Goal: Information Seeking & Learning: Learn about a topic

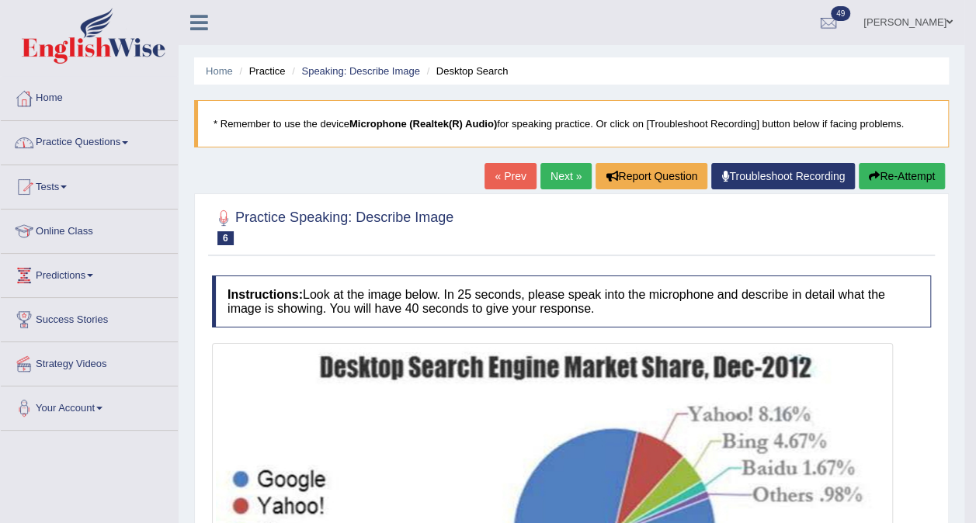
click at [109, 145] on link "Practice Questions" at bounding box center [89, 140] width 177 height 39
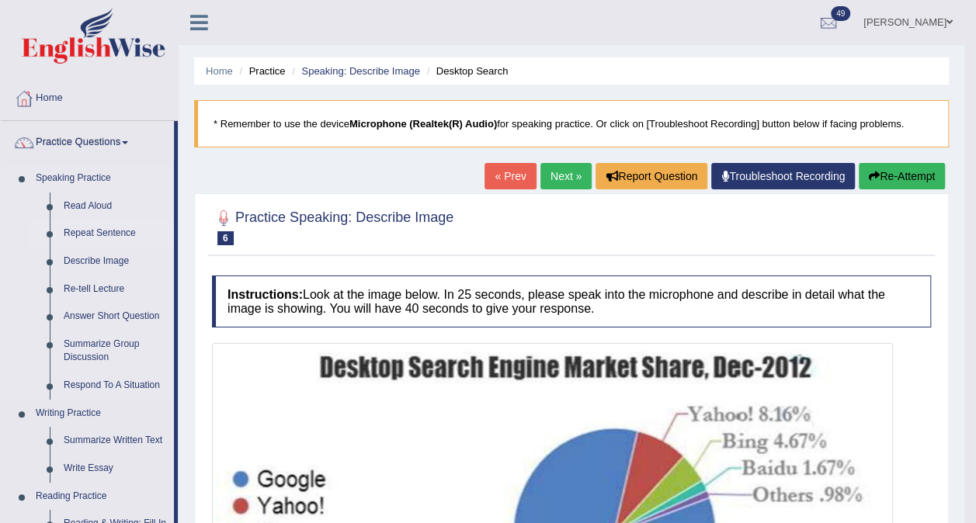
click at [102, 227] on link "Repeat Sentence" at bounding box center [115, 234] width 117 height 28
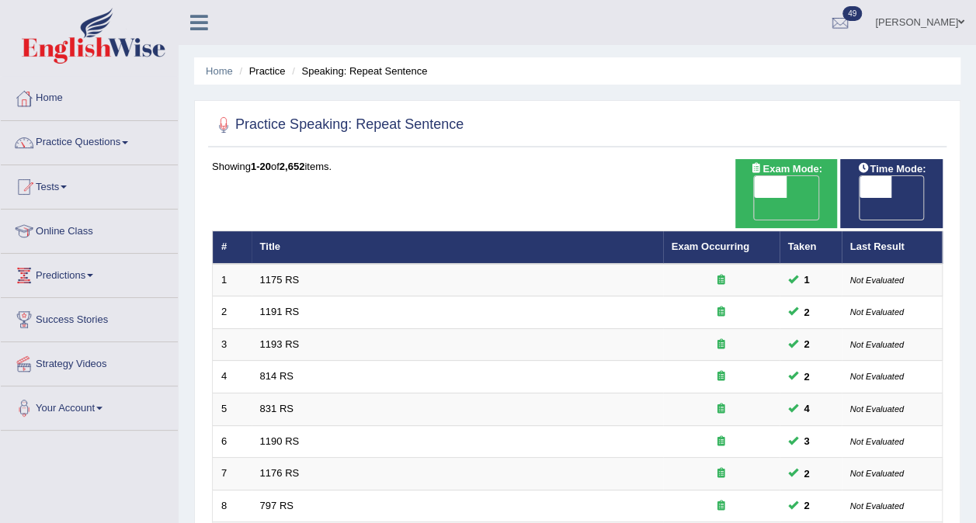
scroll to position [457, 0]
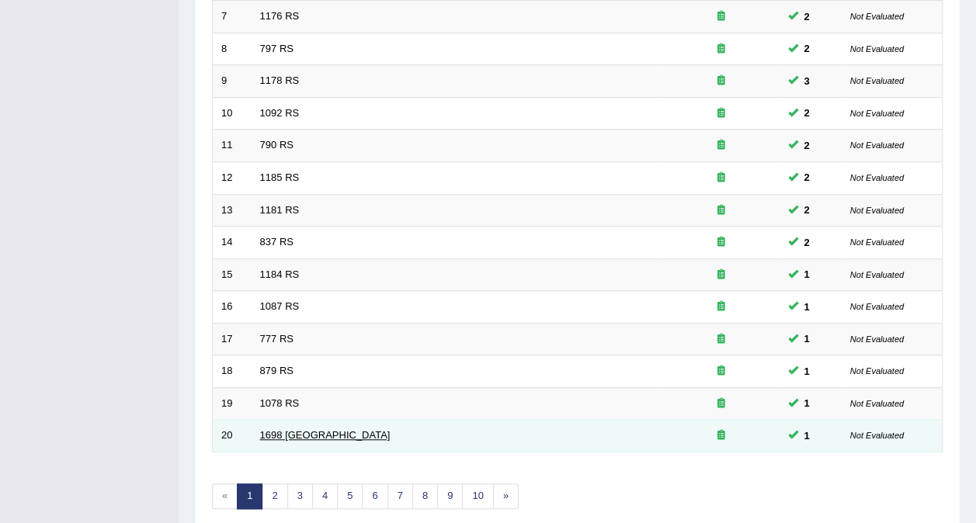
click at [283, 429] on link "1698 [GEOGRAPHIC_DATA]" at bounding box center [325, 435] width 130 height 12
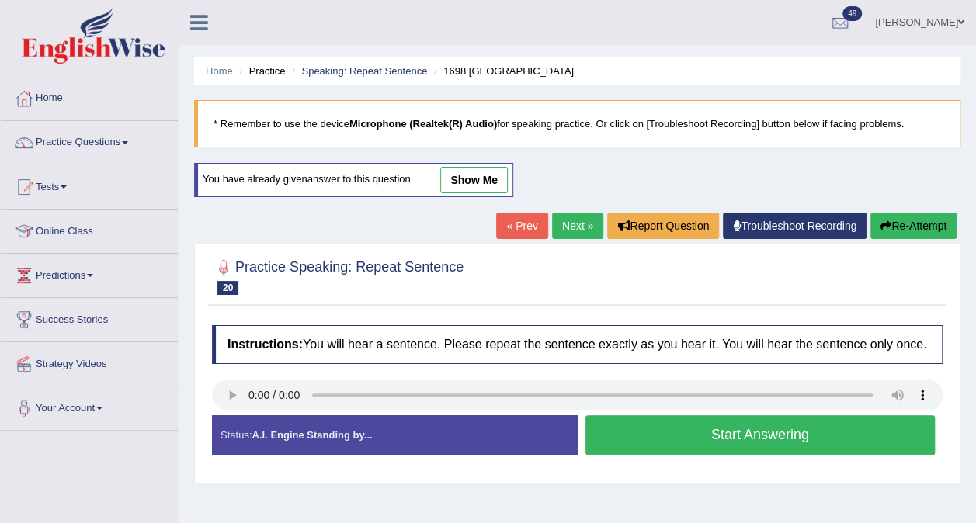
click at [800, 439] on button "Start Answering" at bounding box center [760, 435] width 350 height 40
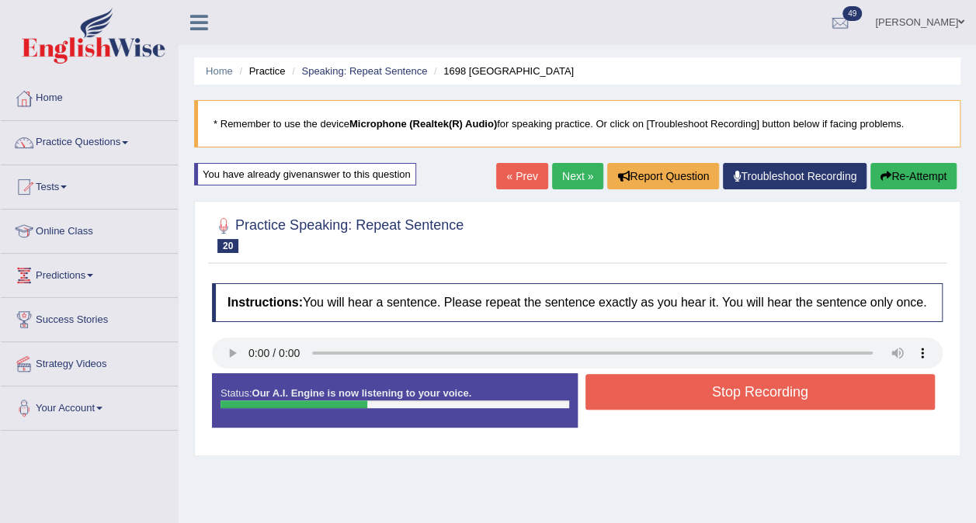
click at [741, 383] on button "Stop Recording" at bounding box center [760, 392] width 350 height 36
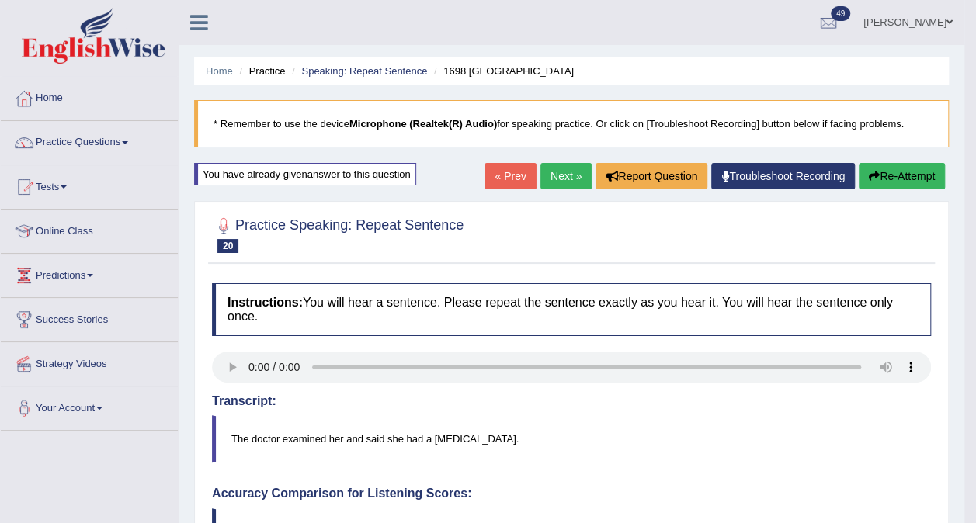
click at [578, 180] on link "Next »" at bounding box center [565, 176] width 51 height 26
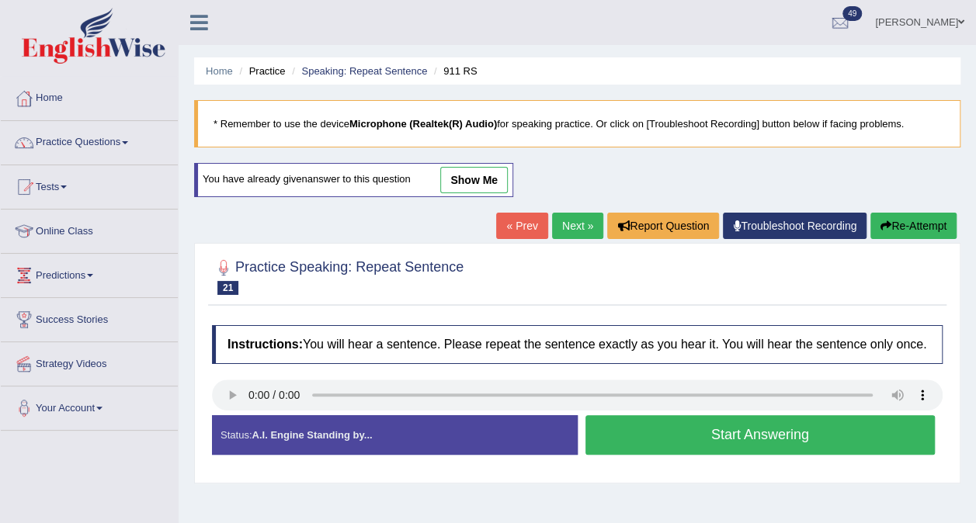
click at [713, 442] on button "Start Answering" at bounding box center [760, 435] width 350 height 40
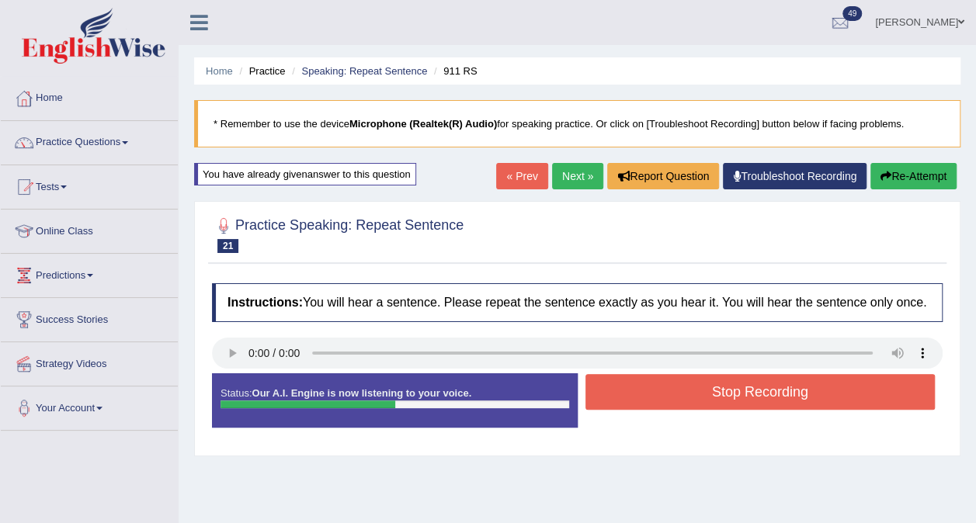
click at [728, 382] on button "Stop Recording" at bounding box center [760, 392] width 350 height 36
